Goal: Information Seeking & Learning: Learn about a topic

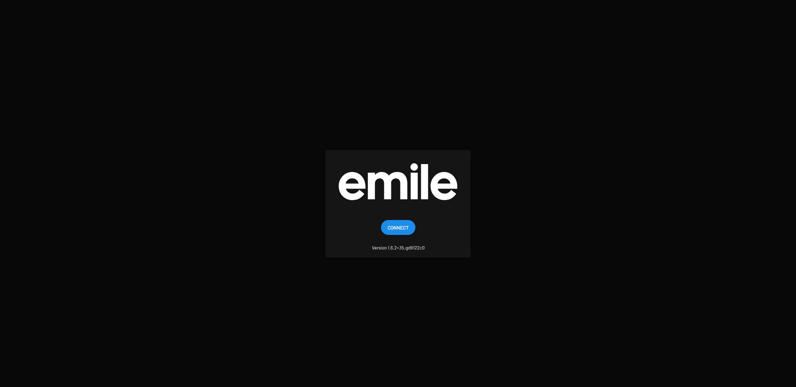
click at [409, 228] on button "Connect" at bounding box center [398, 227] width 34 height 15
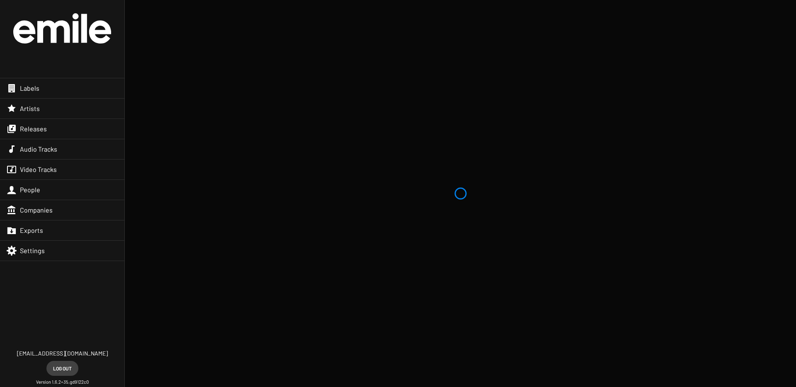
click at [27, 109] on span "Artists" at bounding box center [30, 108] width 20 height 8
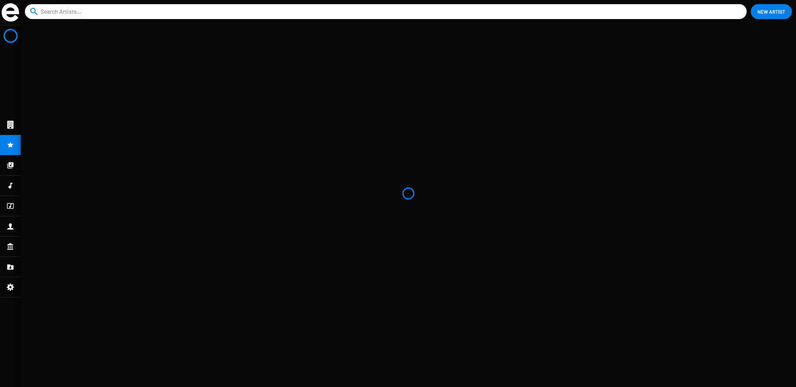
click at [189, 13] on input at bounding box center [387, 11] width 693 height 15
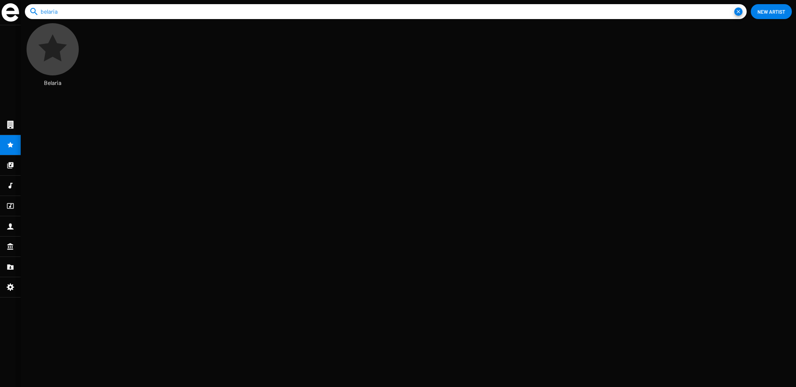
scroll to position [14, 23]
click at [68, 65] on icon at bounding box center [52, 49] width 35 height 35
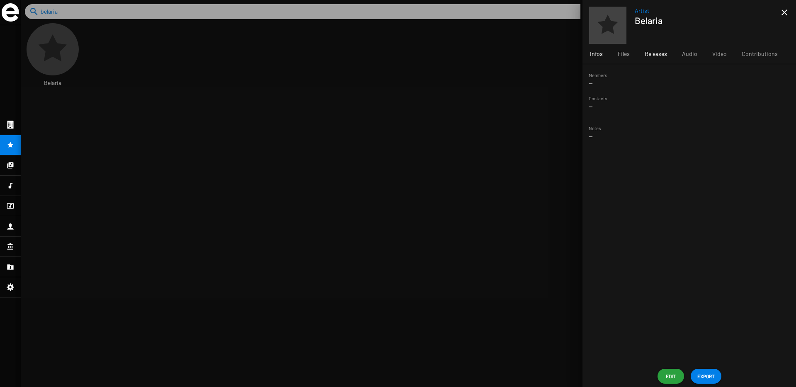
click at [667, 54] on div "Releases" at bounding box center [655, 54] width 37 height 20
click at [659, 134] on span "Dynamic State" at bounding box center [645, 131] width 64 height 8
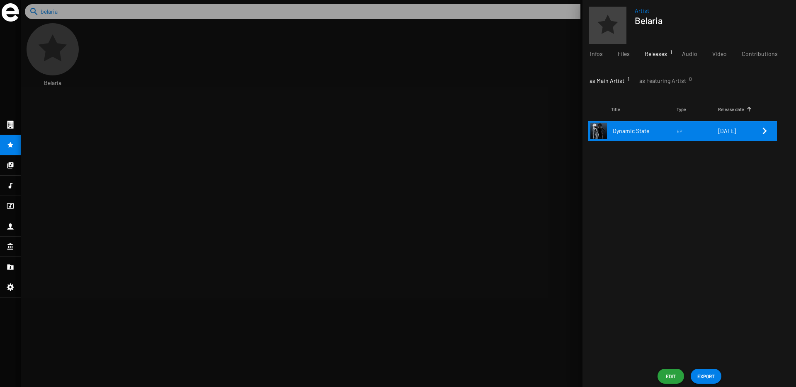
click at [708, 129] on small "EP" at bounding box center [696, 130] width 41 height 7
click at [686, 134] on small "EP" at bounding box center [696, 130] width 41 height 7
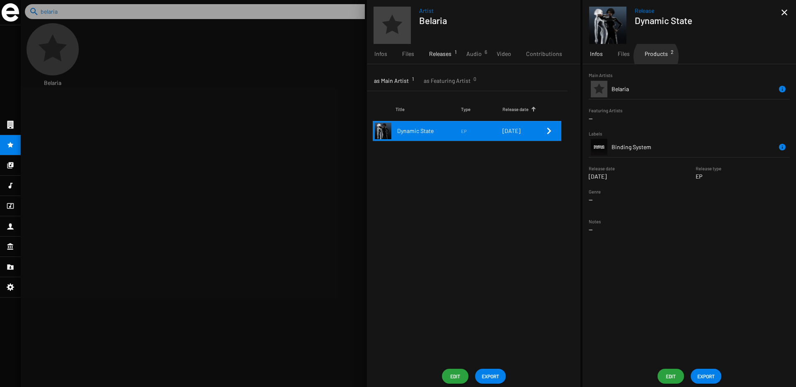
click at [655, 56] on span "Products 2" at bounding box center [656, 54] width 23 height 8
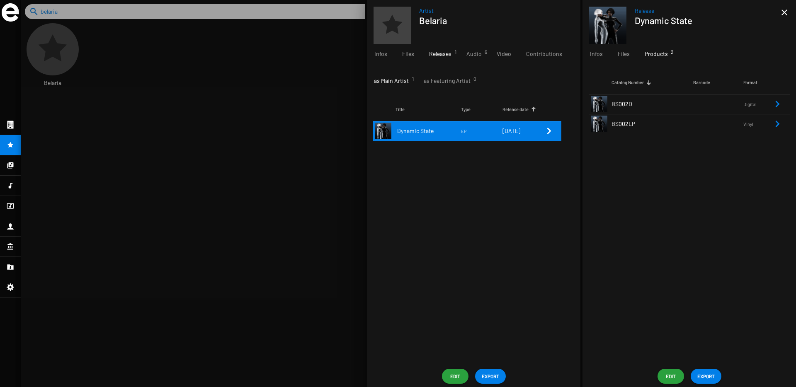
drag, startPoint x: 638, startPoint y: 125, endPoint x: 612, endPoint y: 126, distance: 26.1
click at [612, 126] on td "BS002LP" at bounding box center [652, 124] width 82 height 20
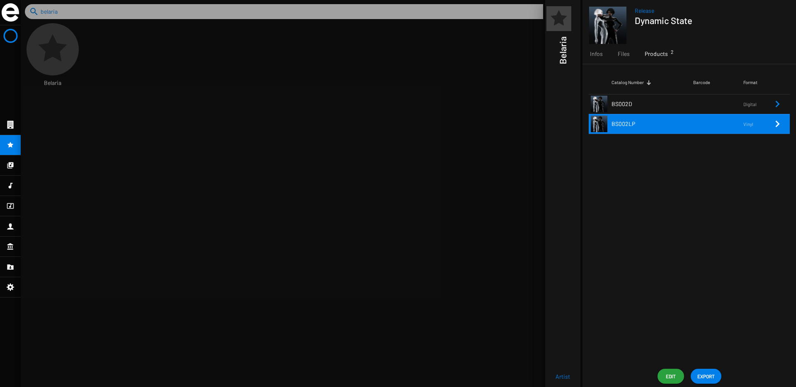
click at [16, 144] on mat-nav-list at bounding box center [10, 206] width 21 height 362
click at [478, 65] on div at bounding box center [408, 193] width 775 height 387
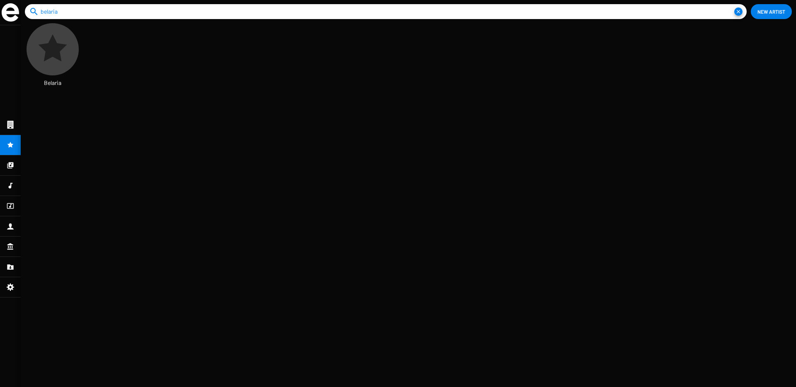
click at [411, 10] on input "belaria" at bounding box center [387, 11] width 693 height 15
type input "prosper"
click at [734, 7] on button "close" at bounding box center [738, 11] width 8 height 8
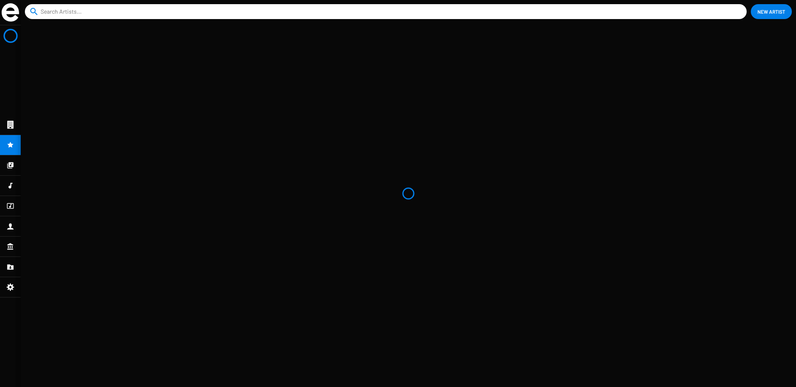
click at [138, 10] on input at bounding box center [387, 11] width 693 height 15
click at [20, 129] on div at bounding box center [10, 125] width 21 height 20
click at [11, 167] on icon at bounding box center [10, 165] width 6 height 6
click at [17, 150] on div at bounding box center [10, 145] width 21 height 20
click at [82, 15] on input at bounding box center [387, 11] width 693 height 15
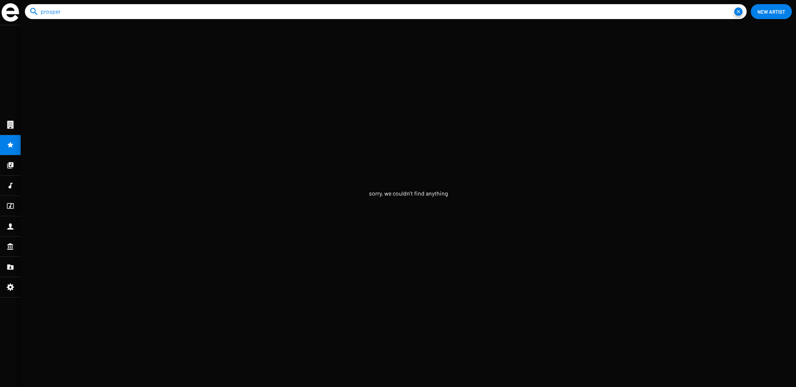
type input "prosper"
click at [734, 7] on button "close" at bounding box center [738, 11] width 8 height 8
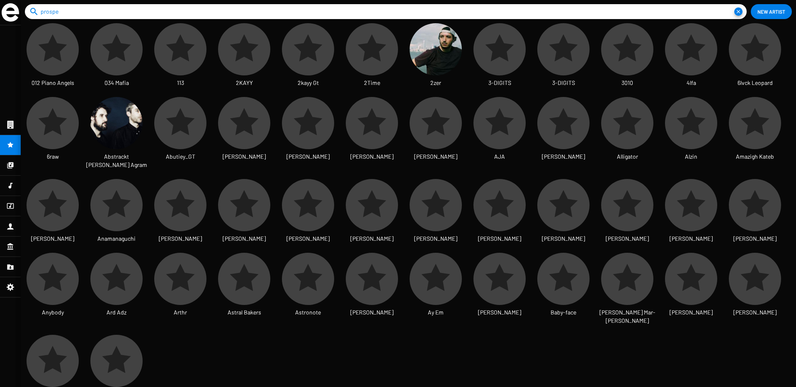
type input "prosper"
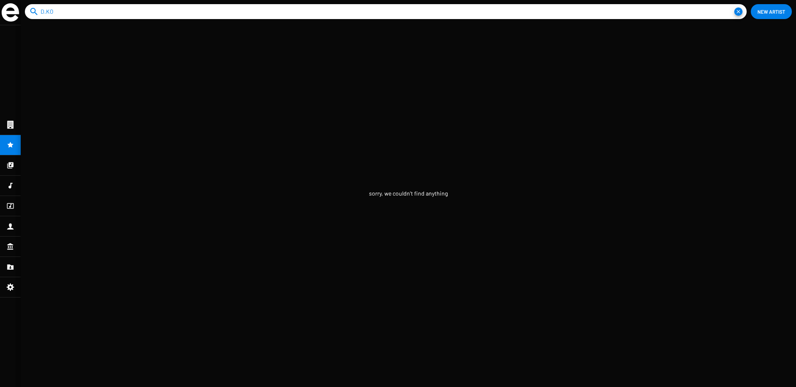
type input "D.KO"
click at [9, 128] on icon at bounding box center [10, 125] width 6 height 8
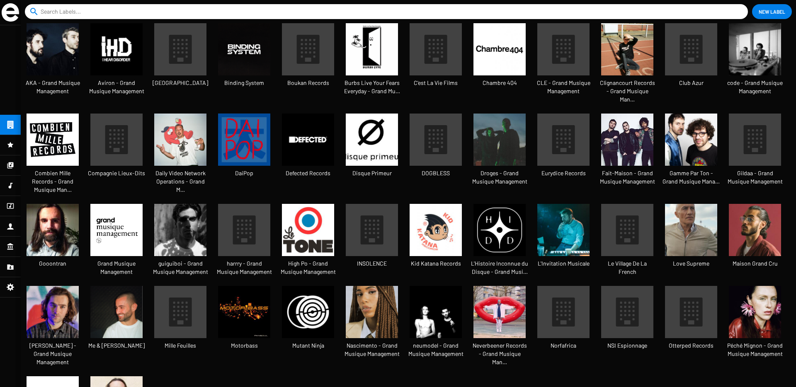
click at [99, 12] on input at bounding box center [388, 11] width 695 height 15
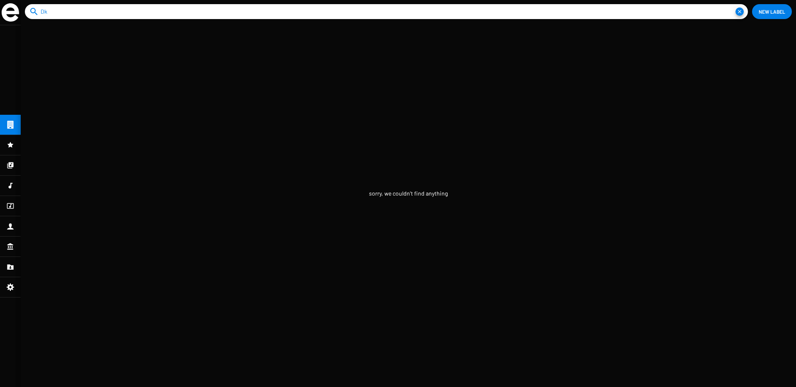
type input "Dko"
click at [3, 168] on div at bounding box center [10, 165] width 21 height 20
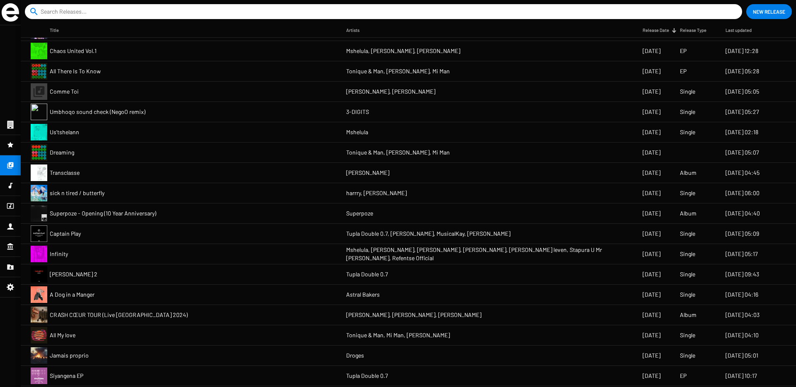
scroll to position [792, 0]
